Goal: Information Seeking & Learning: Find specific fact

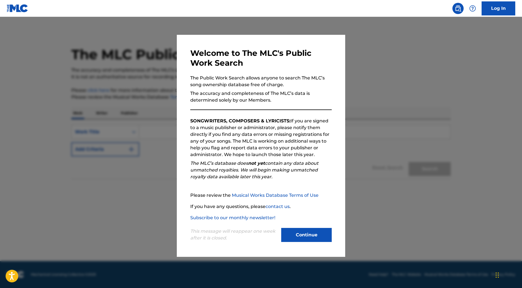
click at [319, 234] on button "Continue" at bounding box center [306, 235] width 51 height 14
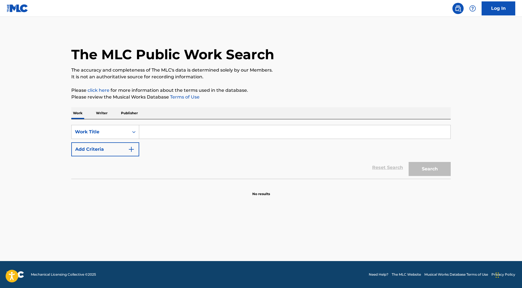
click at [161, 136] on input "Search Form" at bounding box center [294, 131] width 311 height 13
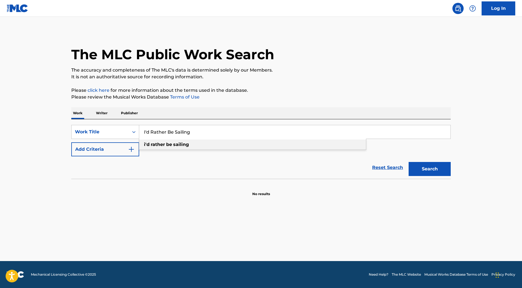
click at [169, 147] on strong "be" at bounding box center [169, 144] width 6 height 5
type input "i'd rather be sailing"
click at [419, 169] on button "Search" at bounding box center [430, 169] width 42 height 14
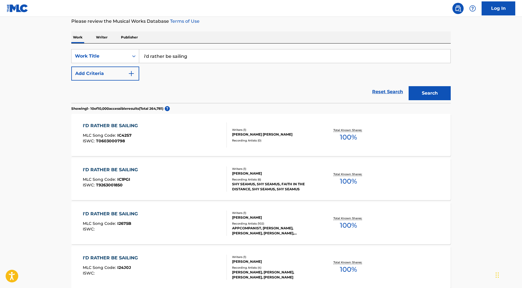
scroll to position [77, 0]
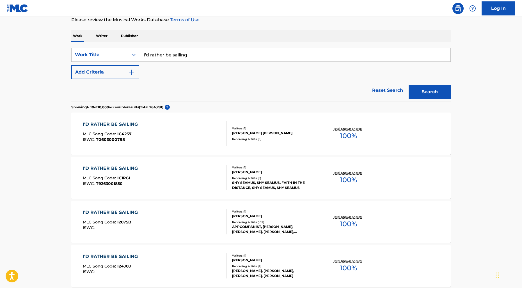
click at [108, 212] on div "I'D RATHER BE SAILING" at bounding box center [112, 212] width 58 height 7
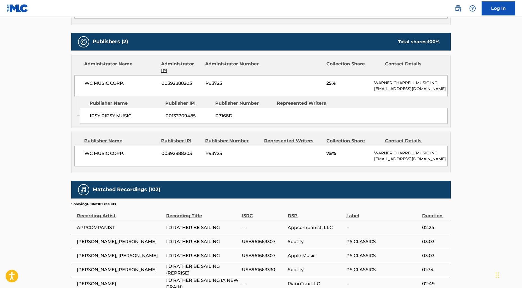
scroll to position [235, 0]
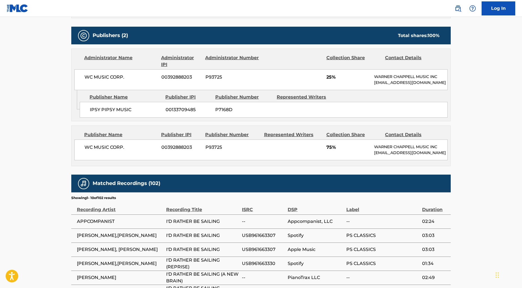
scroll to position [77, 0]
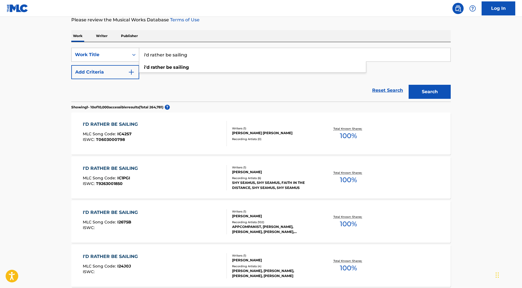
drag, startPoint x: 191, startPoint y: 54, endPoint x: 126, endPoint y: 53, distance: 65.7
click at [126, 53] on div "SearchWithCriteriae341899b-65d9-4c9e-8e19-544c15c14840 Work Title i'd rather be…" at bounding box center [261, 55] width 380 height 14
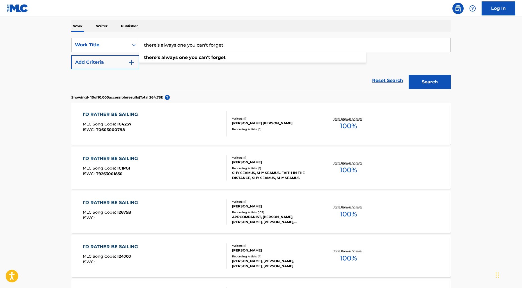
scroll to position [88, 0]
type input "there's always one you can't forget"
click at [184, 56] on strong "one" at bounding box center [183, 56] width 9 height 5
click at [415, 82] on button "Search" at bounding box center [430, 81] width 42 height 14
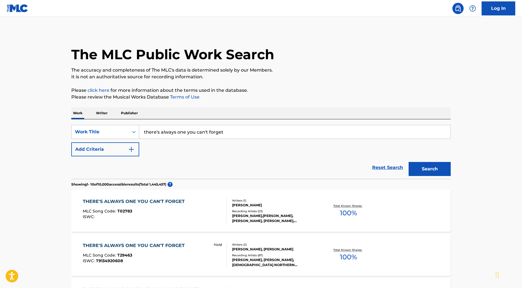
scroll to position [13, 0]
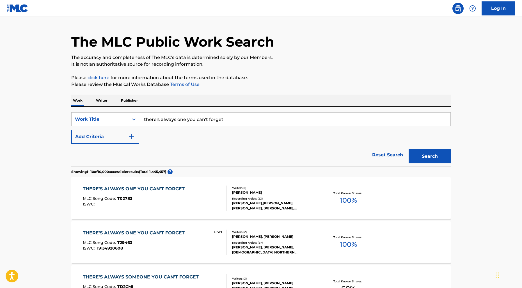
click at [172, 234] on div "THERE'S ALWAYS ONE YOU CAN'T FORGET" at bounding box center [135, 233] width 105 height 7
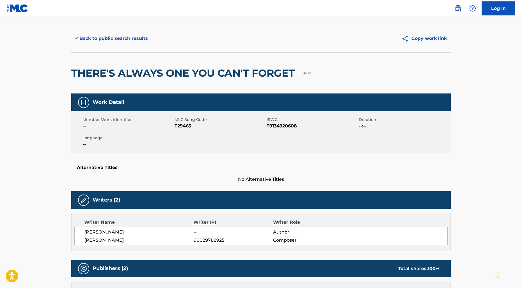
scroll to position [4, 0]
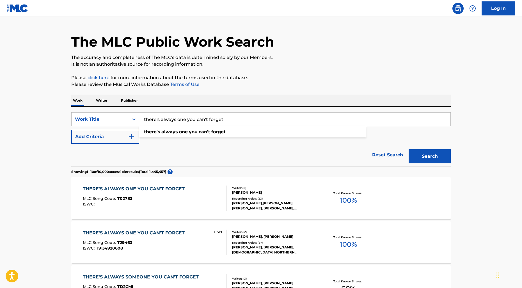
scroll to position [15, 0]
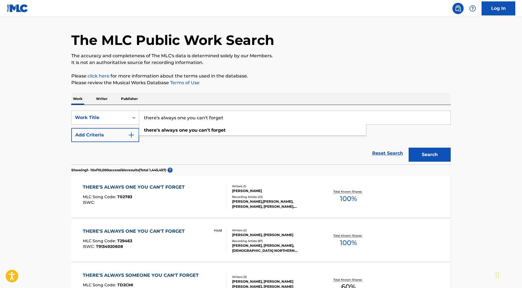
drag, startPoint x: 243, startPoint y: 120, endPoint x: 161, endPoint y: 113, distance: 81.8
click at [161, 113] on input "there's always one you can't forget" at bounding box center [294, 117] width 311 height 13
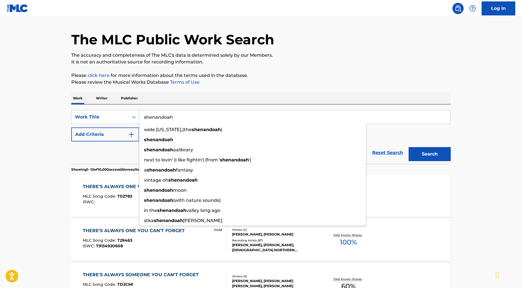
type input "shenandoah"
click at [409, 147] on button "Search" at bounding box center [430, 154] width 42 height 14
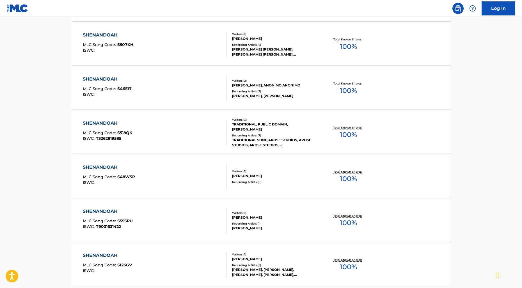
scroll to position [342, 0]
click at [107, 124] on div "SHENANDOAH" at bounding box center [107, 124] width 49 height 7
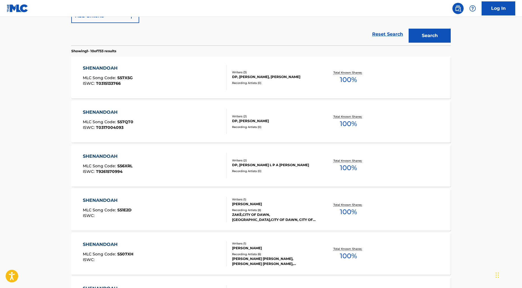
scroll to position [131, 0]
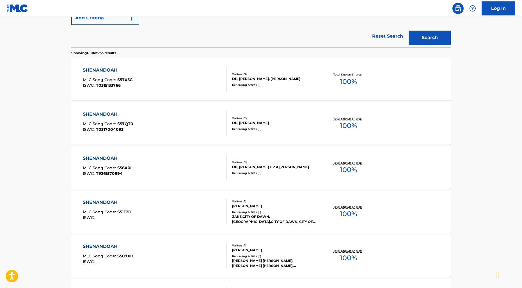
click at [98, 69] on div "SHENANDOAH" at bounding box center [108, 70] width 50 height 7
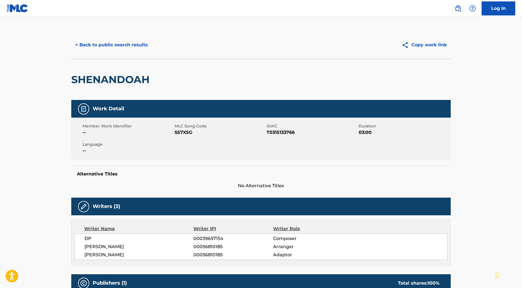
scroll to position [146, 0]
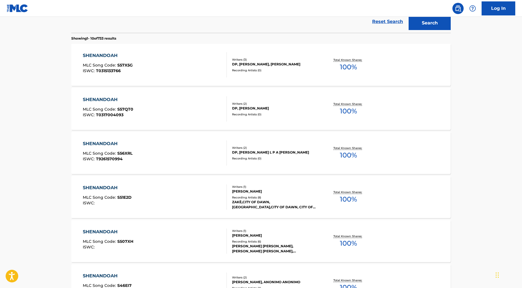
click at [104, 99] on div "SHENANDOAH" at bounding box center [108, 99] width 51 height 7
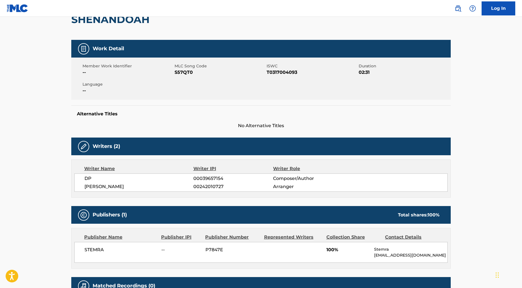
scroll to position [120, 0]
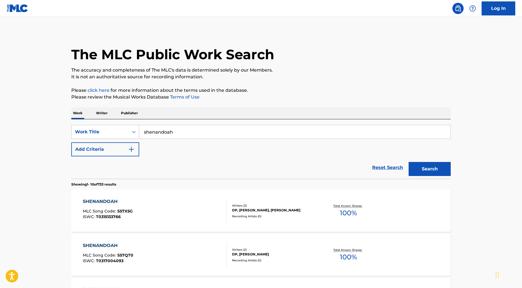
click at [144, 134] on input "shenandoah" at bounding box center [294, 131] width 311 height 13
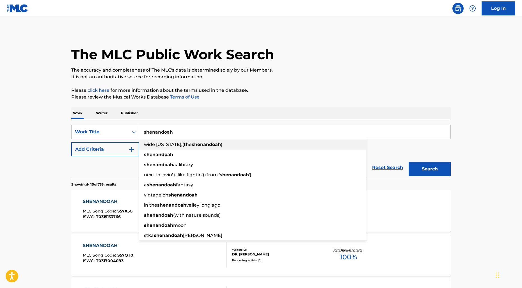
click at [180, 146] on span "wide [US_STATE],(the" at bounding box center [168, 144] width 48 height 5
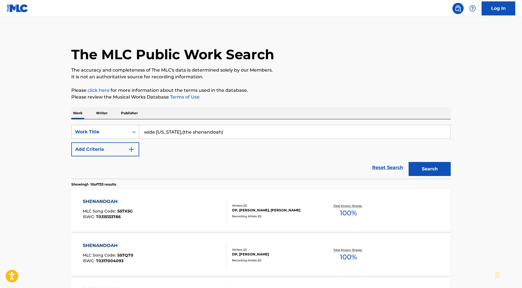
click at [425, 169] on button "Search" at bounding box center [430, 169] width 42 height 14
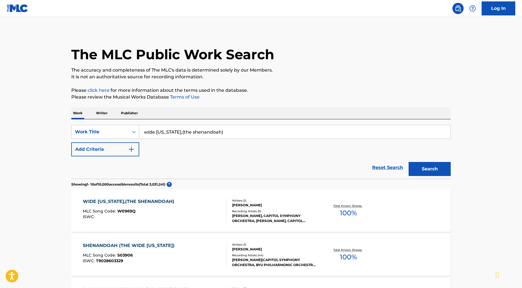
drag, startPoint x: 227, startPoint y: 134, endPoint x: 140, endPoint y: 128, distance: 87.3
click at [140, 128] on input "wide [US_STATE],(the shenandoah)" at bounding box center [294, 131] width 311 height 13
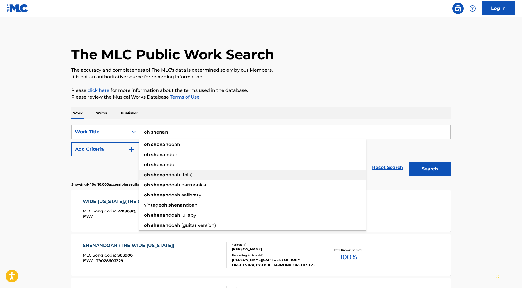
click at [172, 174] on span "doah (folk)" at bounding box center [180, 174] width 24 height 5
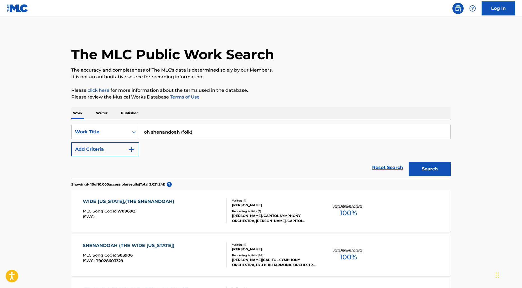
click at [433, 169] on button "Search" at bounding box center [430, 169] width 42 height 14
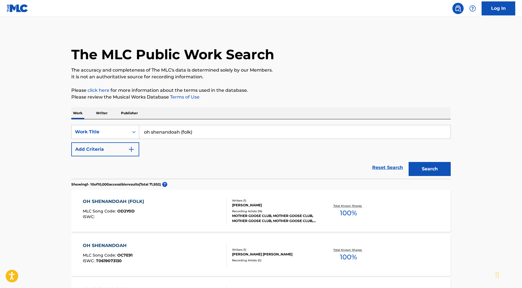
click at [204, 132] on input "oh shenandoah (folk)" at bounding box center [294, 131] width 311 height 13
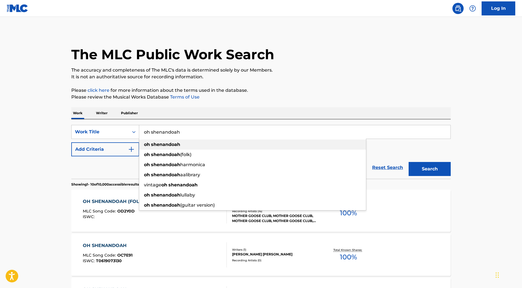
click at [180, 144] on div "oh shenandoah" at bounding box center [252, 145] width 227 height 10
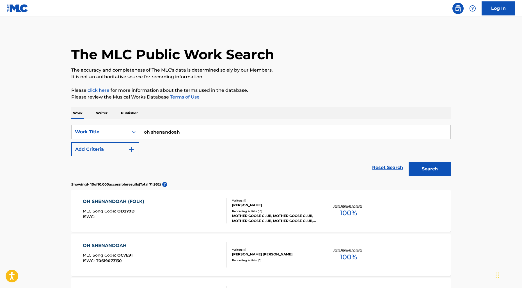
click at [426, 173] on button "Search" at bounding box center [430, 169] width 42 height 14
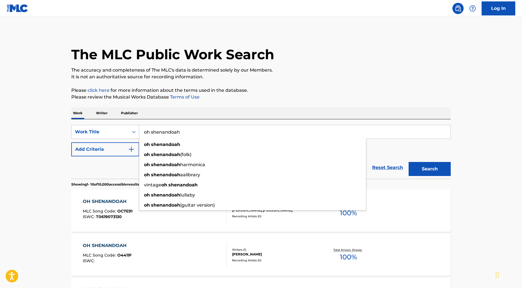
drag, startPoint x: 183, startPoint y: 133, endPoint x: 141, endPoint y: 132, distance: 42.4
click at [141, 132] on input "oh shenandoah" at bounding box center [294, 131] width 311 height 13
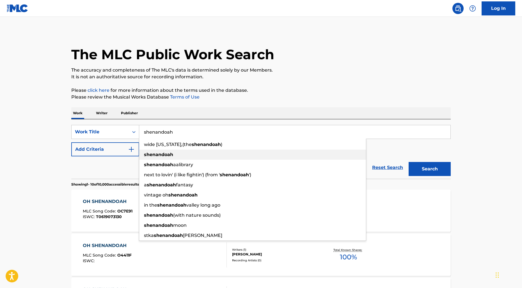
type input "shenandoah"
click at [152, 156] on strong "shenandoah" at bounding box center [158, 154] width 29 height 5
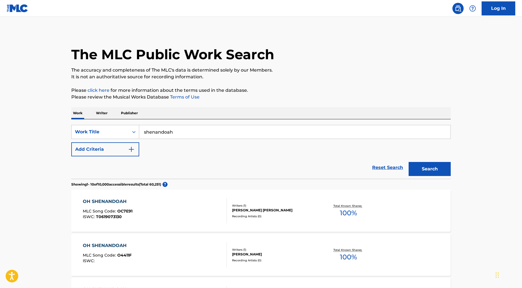
click at [446, 170] on button "Search" at bounding box center [430, 169] width 42 height 14
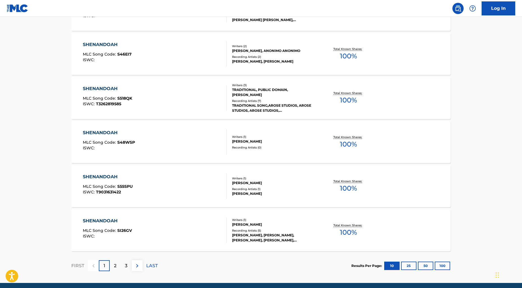
scroll to position [377, 0]
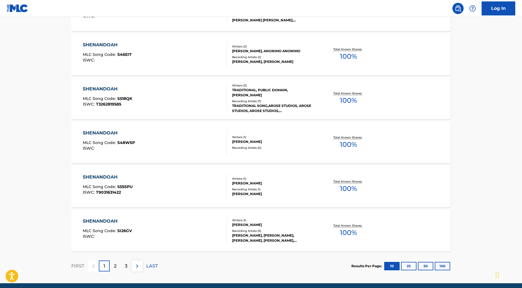
click at [137, 97] on div "SHENANDOAH MLC Song Code : S518QK ISWC : T3262819585" at bounding box center [155, 98] width 144 height 25
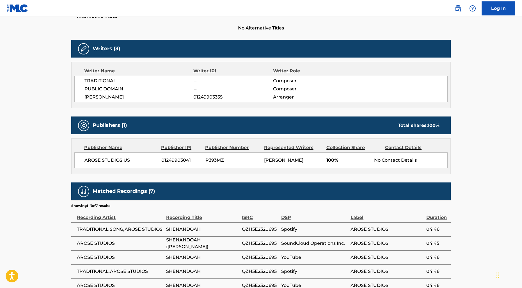
scroll to position [159, 0]
